Goal: Information Seeking & Learning: Learn about a topic

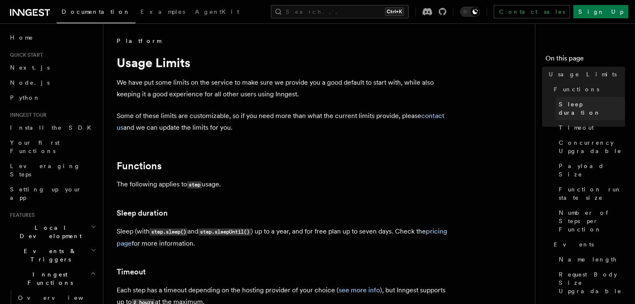
click at [555, 107] on link "Sleep duration" at bounding box center [590, 108] width 70 height 23
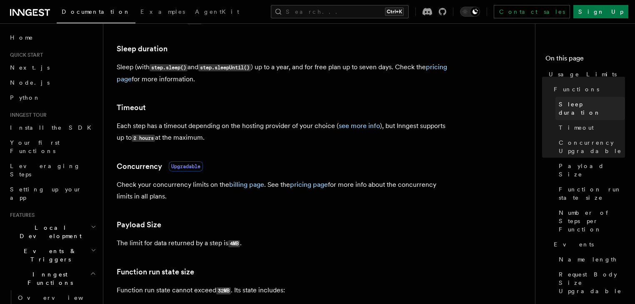
scroll to position [167, 0]
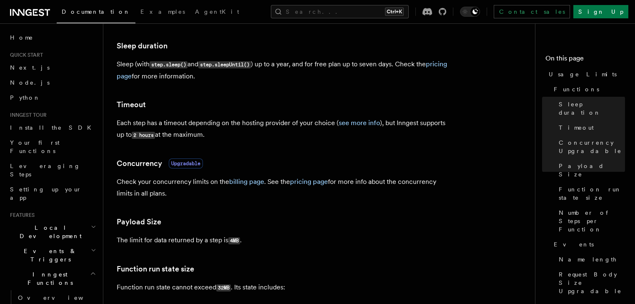
drag, startPoint x: 215, startPoint y: 135, endPoint x: 123, endPoint y: 129, distance: 92.6
click at [123, 129] on p "Each step has a timeout depending on the hosting provider of your choice ( see …" at bounding box center [283, 129] width 333 height 24
click at [252, 132] on p "Each step has a timeout depending on the hosting provider of your choice ( see …" at bounding box center [283, 129] width 333 height 24
click at [351, 121] on link "see more info" at bounding box center [359, 123] width 41 height 8
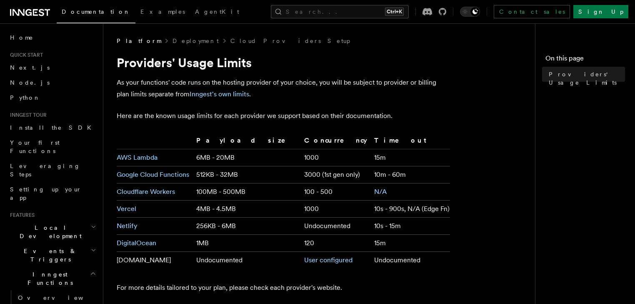
scroll to position [167, 0]
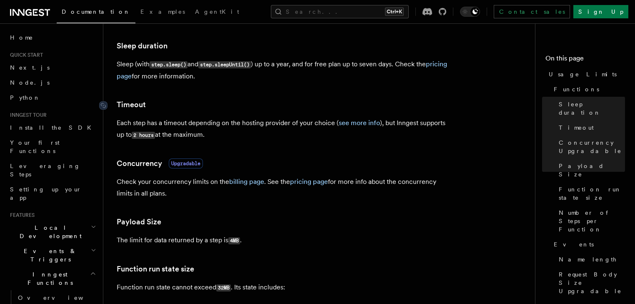
click at [135, 104] on link "Timeout" at bounding box center [131, 105] width 29 height 12
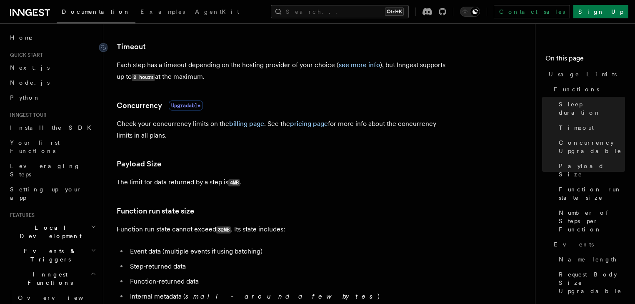
scroll to position [226, 0]
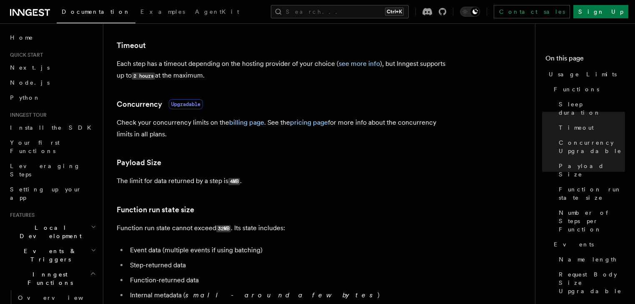
drag, startPoint x: 459, startPoint y: 52, endPoint x: 303, endPoint y: 2, distance: 164.0
